Goal: Information Seeking & Learning: Learn about a topic

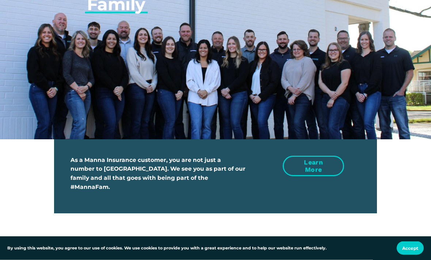
scroll to position [1952, 0]
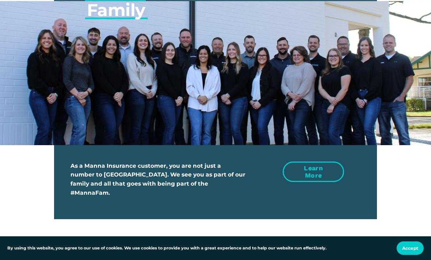
click at [310, 167] on link "Learn more" at bounding box center [313, 172] width 61 height 21
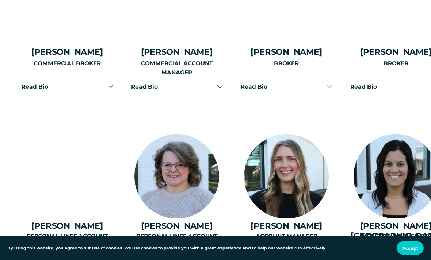
scroll to position [1368, 0]
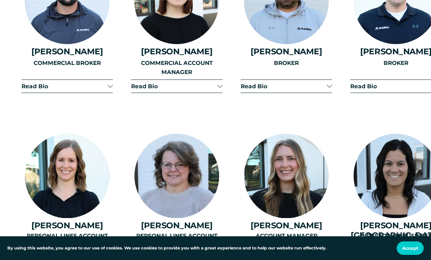
click at [100, 246] on div "PERSONAL LINES ACCOUNT MANAGER" at bounding box center [67, 252] width 91 height 41
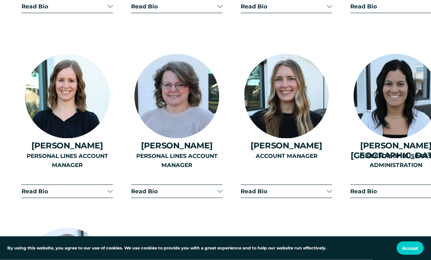
scroll to position [1449, 0]
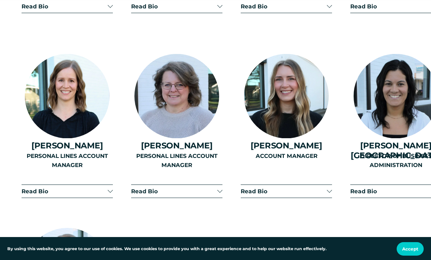
click at [110, 169] on div "PERSONAL LINES ACCOUNT MANAGER" at bounding box center [67, 171] width 91 height 41
click at [83, 151] on p "PERSONAL LINES ACCOUNT MANAGER" at bounding box center [67, 160] width 91 height 18
click at [65, 151] on p "PERSONAL LINES ACCOUNT MANAGER" at bounding box center [67, 160] width 91 height 18
click at [109, 188] on div at bounding box center [110, 190] width 5 height 5
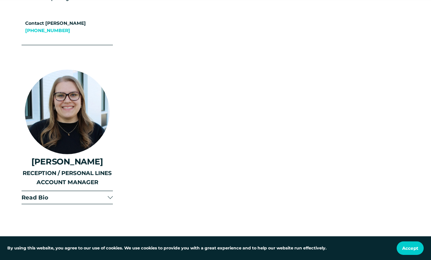
scroll to position [1766, 0]
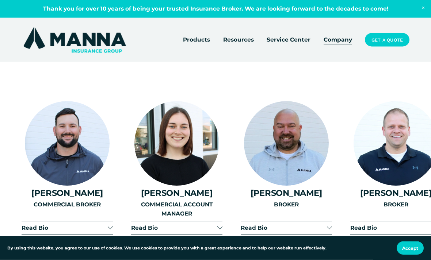
click at [216, 225] on span "Read Bio" at bounding box center [174, 228] width 86 height 7
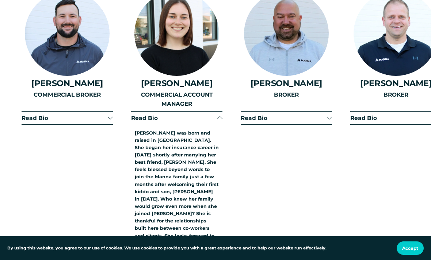
scroll to position [1338, 0]
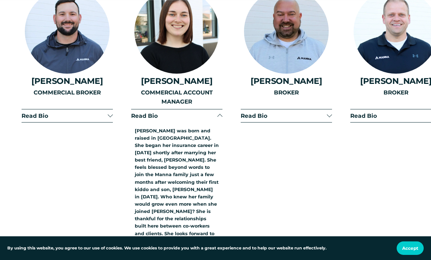
click at [323, 112] on span "Read Bio" at bounding box center [284, 115] width 86 height 7
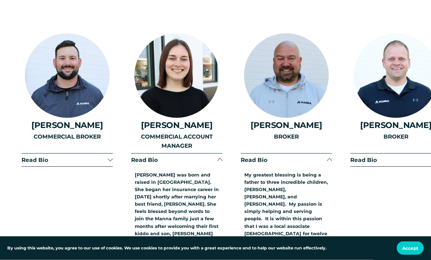
scroll to position [1294, 0]
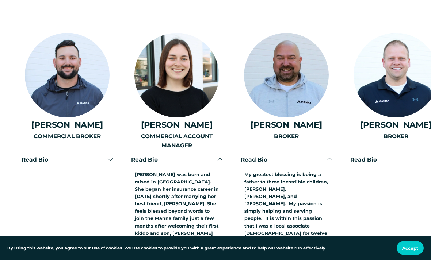
click at [426, 154] on button "Read Bio" at bounding box center [395, 160] width 91 height 13
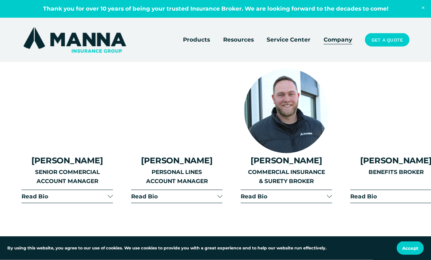
scroll to position [904, 0]
